Goal: Task Accomplishment & Management: Use online tool/utility

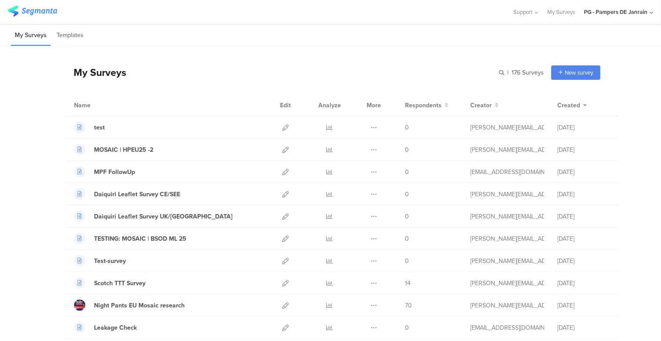
click at [476, 17] on div at bounding box center [256, 12] width 497 height 14
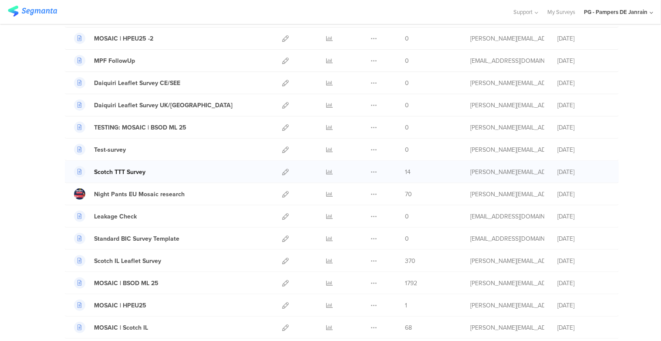
scroll to position [131, 0]
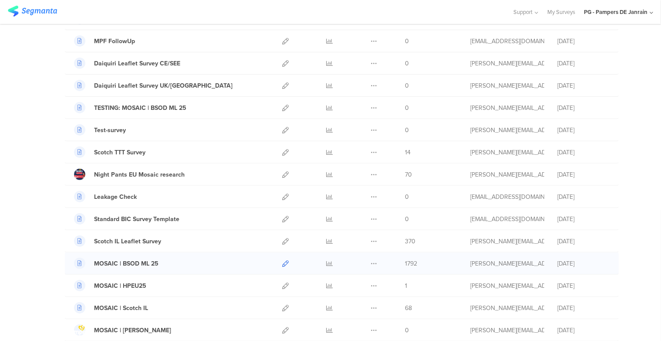
click at [282, 261] on icon at bounding box center [285, 263] width 7 height 7
click at [327, 260] on icon at bounding box center [330, 263] width 7 height 7
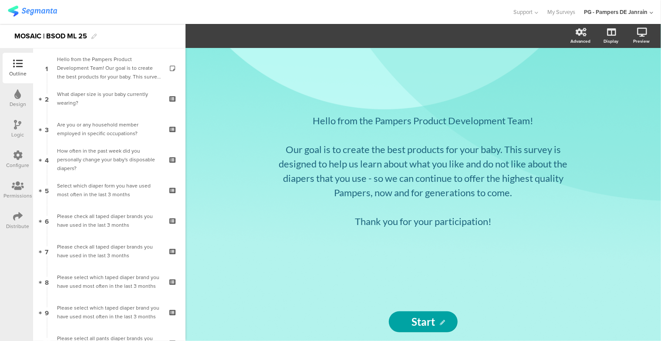
click at [9, 164] on div "Configure" at bounding box center [18, 165] width 23 height 8
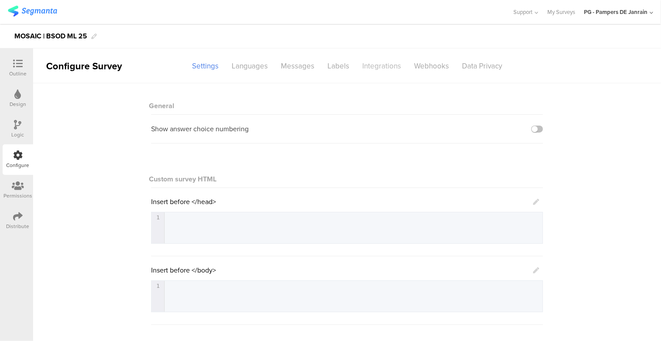
click at [379, 65] on div "Integrations" at bounding box center [382, 65] width 52 height 15
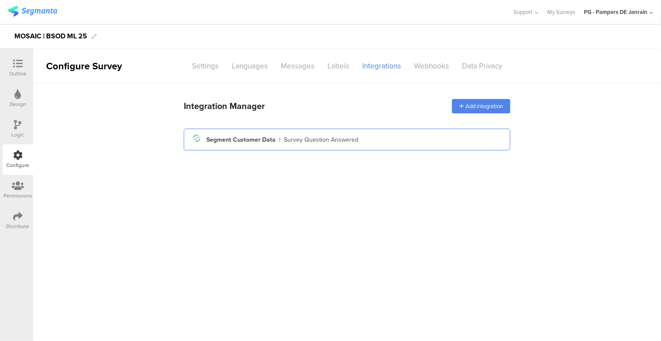
click at [218, 138] on div "Segment Customer Data" at bounding box center [240, 139] width 69 height 9
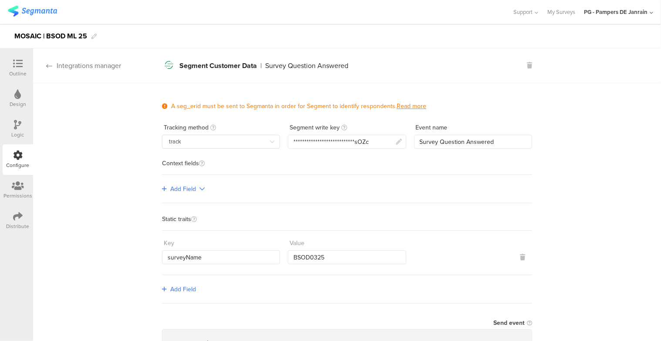
click at [82, 68] on div "Integrations manager" at bounding box center [77, 66] width 88 height 10
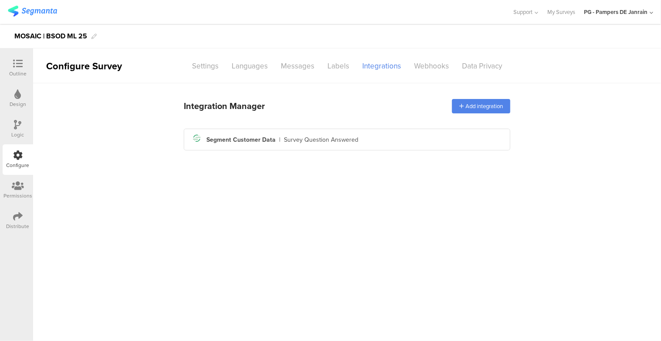
click at [25, 216] on div "Distribute" at bounding box center [18, 220] width 30 height 30
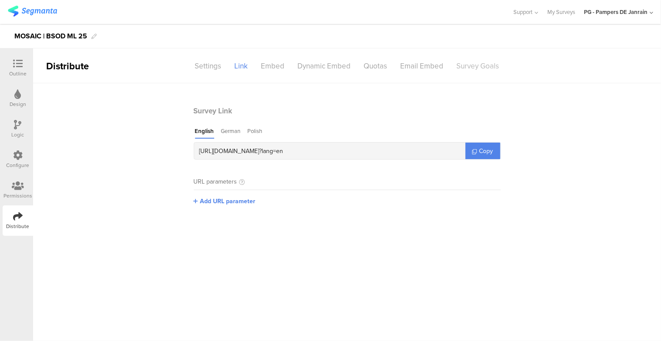
click at [464, 61] on div "Survey Goals" at bounding box center [478, 65] width 56 height 15
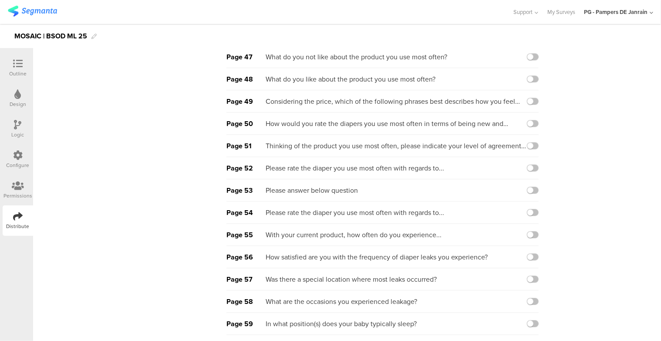
scroll to position [1286, 0]
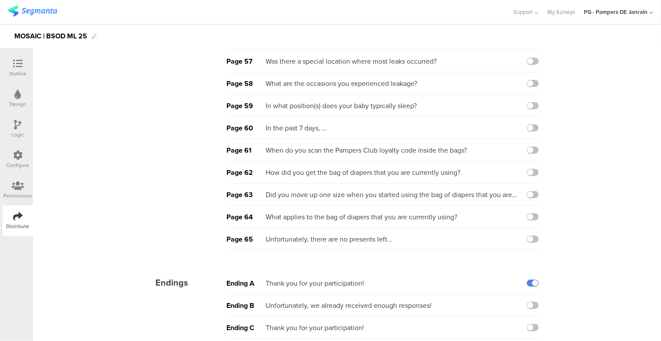
click at [14, 155] on icon at bounding box center [18, 155] width 10 height 10
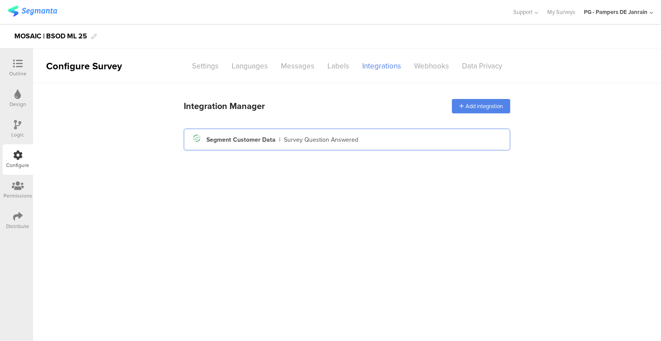
click at [221, 142] on div "Segment Customer Data" at bounding box center [240, 139] width 69 height 9
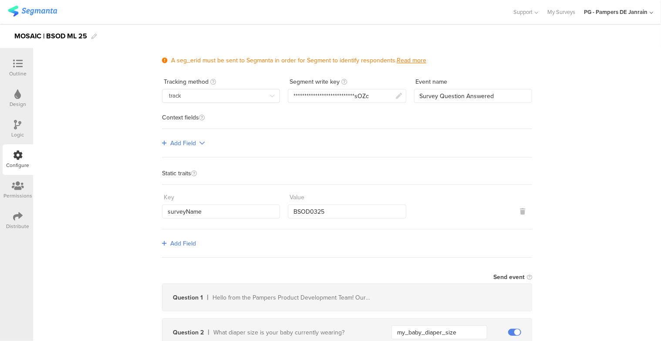
scroll to position [44, 0]
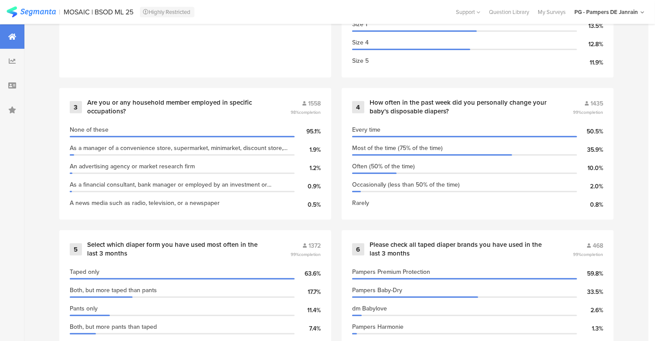
scroll to position [479, 0]
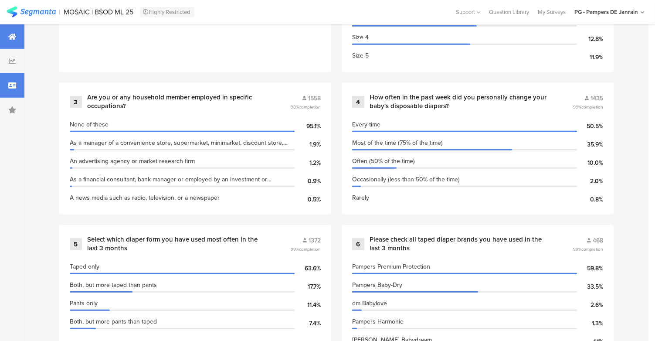
click at [10, 54] on div at bounding box center [12, 61] width 24 height 24
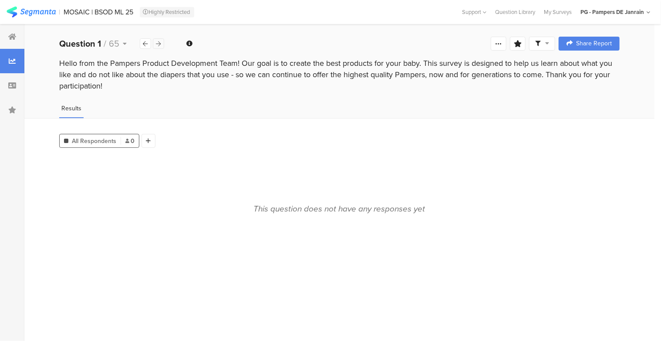
click at [154, 41] on div at bounding box center [158, 43] width 11 height 10
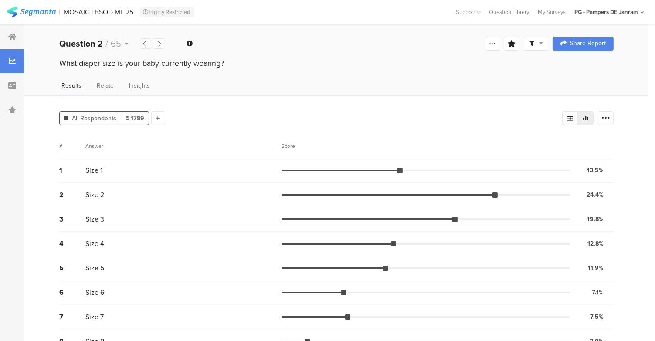
click at [148, 41] on div at bounding box center [145, 43] width 11 height 10
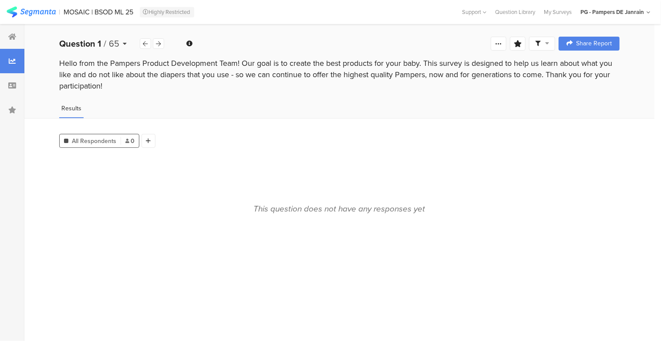
click at [120, 39] on div "Question 1 / 65" at bounding box center [99, 43] width 81 height 13
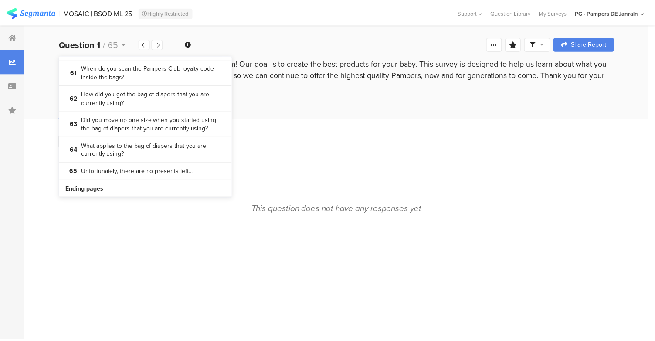
scroll to position [2526, 0]
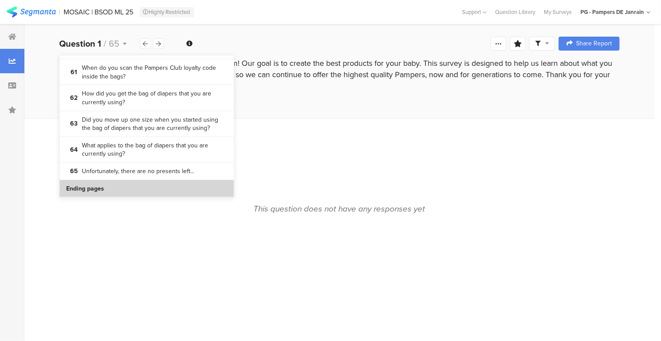
click at [83, 189] on b "Ending pages" at bounding box center [85, 188] width 38 height 9
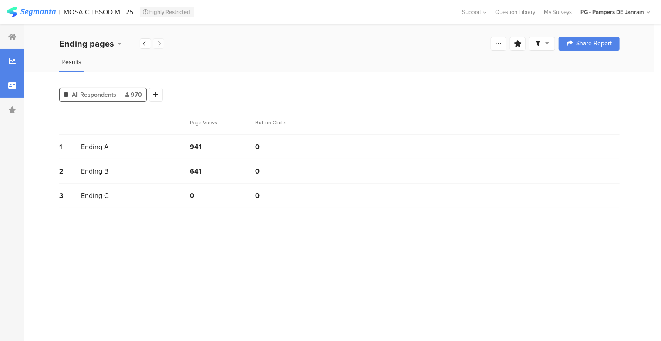
click at [13, 88] on icon at bounding box center [12, 85] width 8 height 7
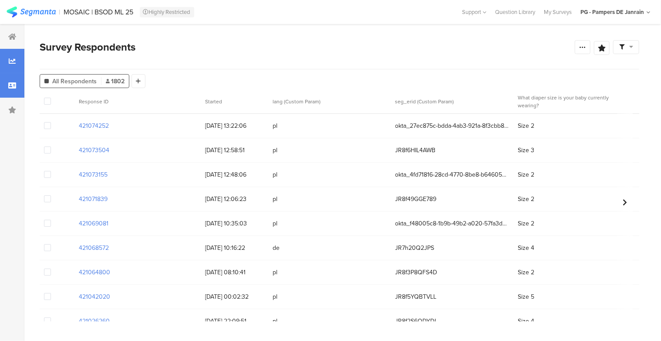
click at [12, 62] on icon at bounding box center [12, 60] width 7 height 7
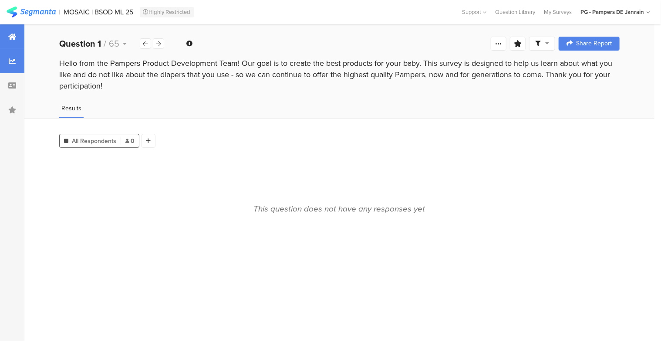
click at [5, 34] on div at bounding box center [12, 36] width 24 height 24
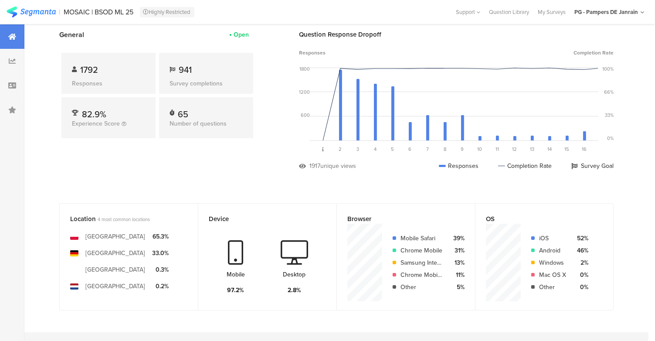
scroll to position [44, 0]
